Goal: Transaction & Acquisition: Purchase product/service

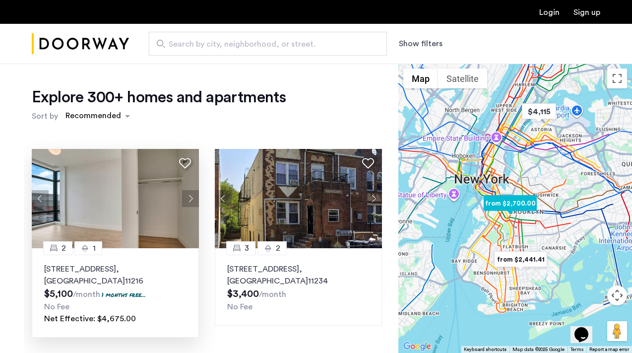
click at [192, 199] on button "Next apartment" at bounding box center [190, 198] width 17 height 17
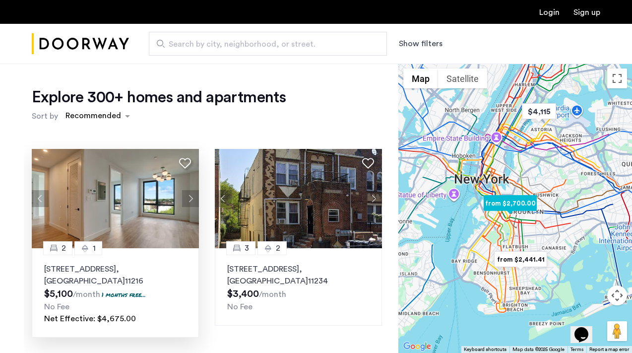
click at [192, 199] on button "Next apartment" at bounding box center [190, 198] width 17 height 17
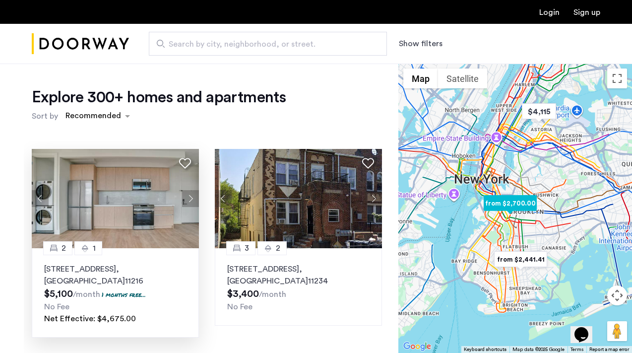
click at [192, 199] on button "Next apartment" at bounding box center [190, 198] width 17 height 17
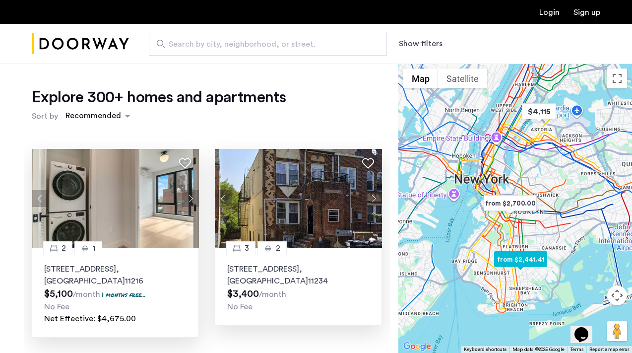
click at [376, 197] on button "Next apartment" at bounding box center [373, 198] width 17 height 17
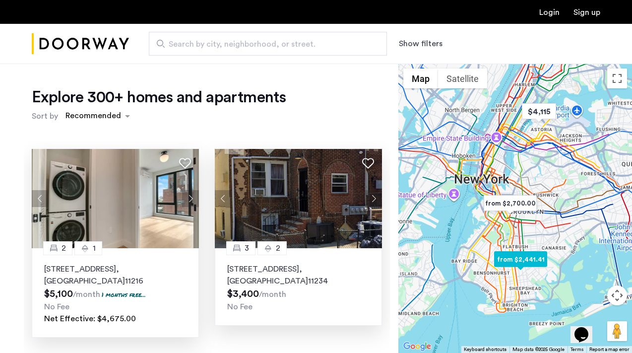
click at [376, 197] on button "Next apartment" at bounding box center [373, 198] width 17 height 17
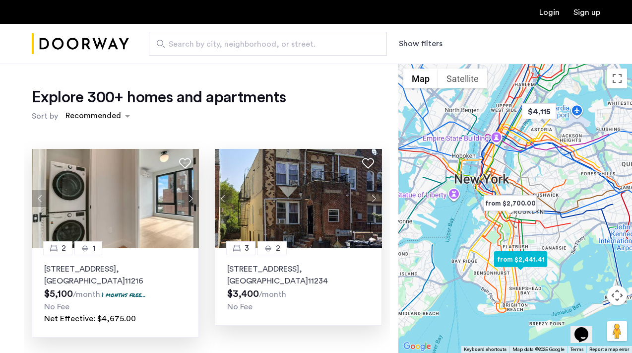
click at [376, 197] on button "Next apartment" at bounding box center [373, 198] width 17 height 17
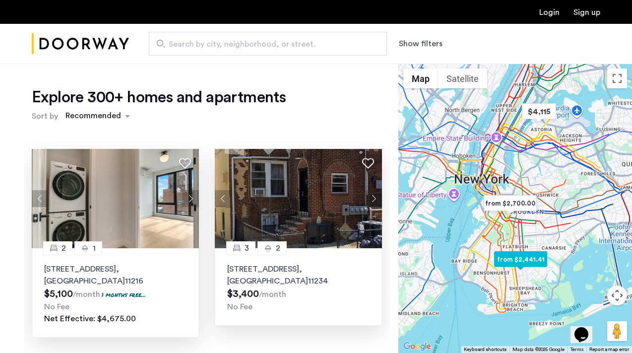
click at [376, 197] on button "Next apartment" at bounding box center [373, 198] width 17 height 17
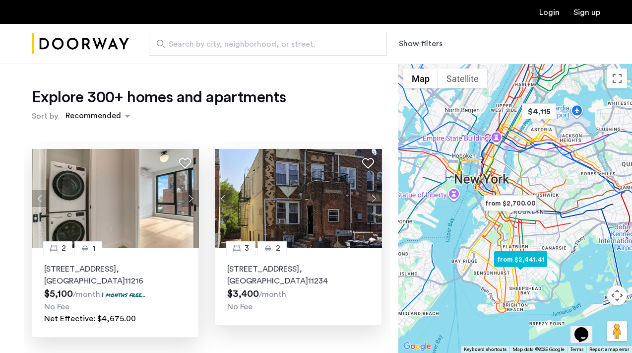
click at [376, 197] on button "Next apartment" at bounding box center [373, 198] width 17 height 17
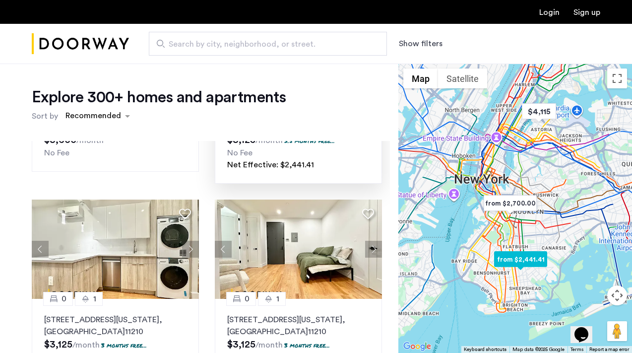
scroll to position [756, 0]
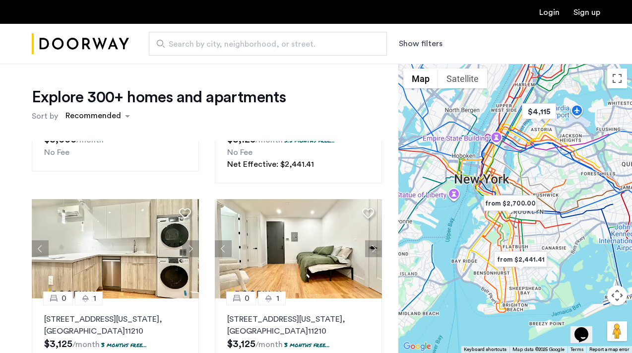
click at [255, 54] on input "Search by city, neighborhood, or street." at bounding box center [268, 44] width 238 height 24
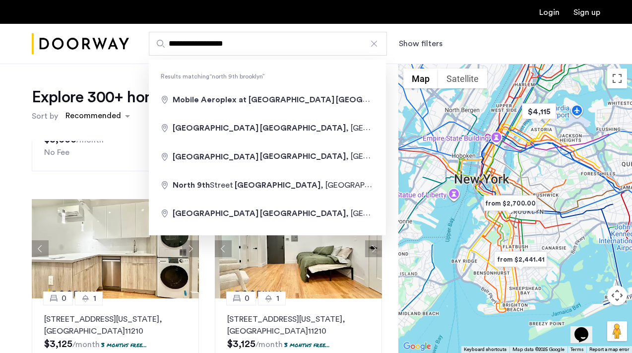
click at [170, 45] on input "**********" at bounding box center [268, 44] width 238 height 24
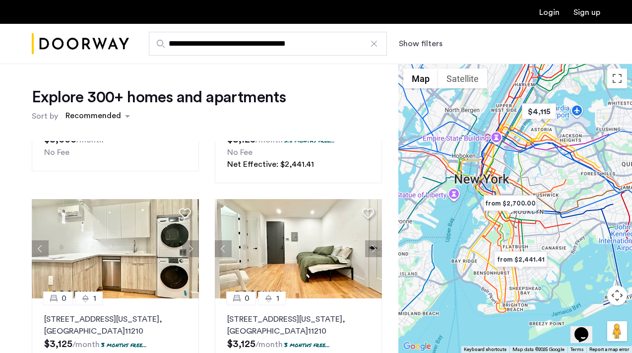
type input "**********"
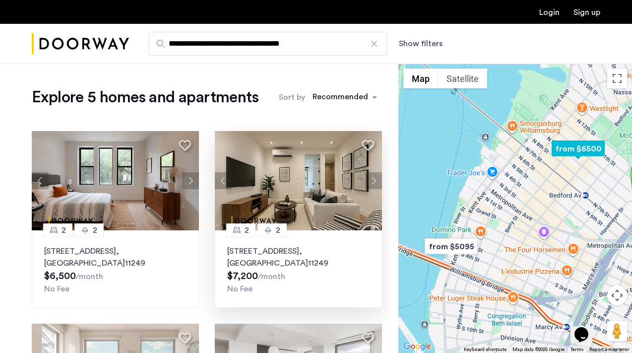
click at [372, 180] on button "Next apartment" at bounding box center [373, 180] width 17 height 17
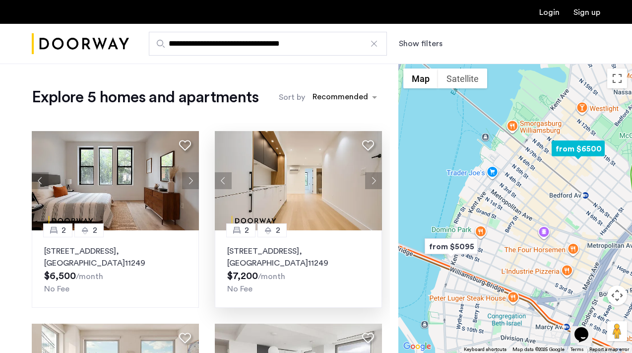
click at [372, 180] on button "Next apartment" at bounding box center [373, 180] width 17 height 17
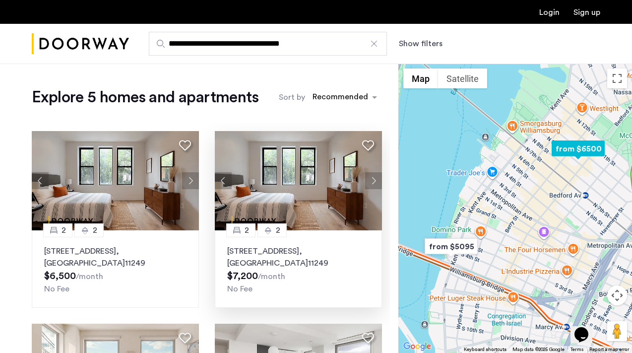
click at [372, 180] on button "Next apartment" at bounding box center [373, 180] width 17 height 17
